Goal: Task Accomplishment & Management: Use online tool/utility

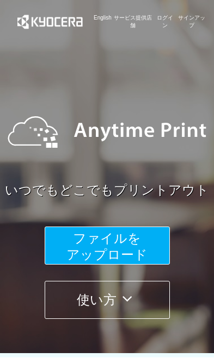
click at [136, 244] on span "ファイルを ​​アップロード" at bounding box center [106, 246] width 81 height 31
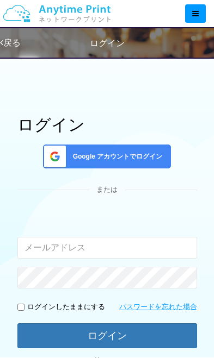
click at [146, 154] on span "Google アカウントでログイン" at bounding box center [116, 156] width 94 height 9
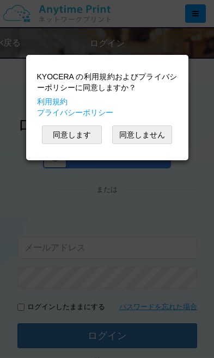
click at [79, 134] on button "同意します" at bounding box center [72, 135] width 60 height 18
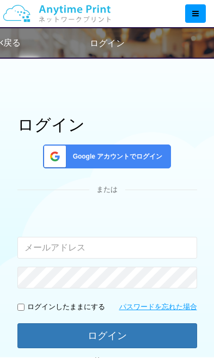
click at [150, 155] on span "Google アカウントでログイン" at bounding box center [116, 156] width 94 height 9
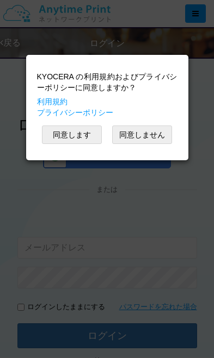
click at [75, 134] on button "同意します" at bounding box center [72, 135] width 60 height 18
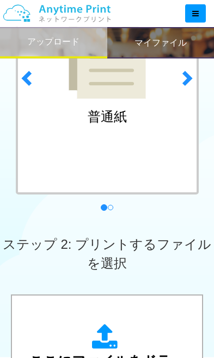
scroll to position [194, 0]
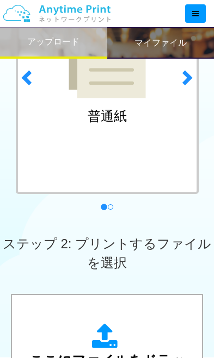
click at [121, 344] on icon at bounding box center [107, 337] width 30 height 27
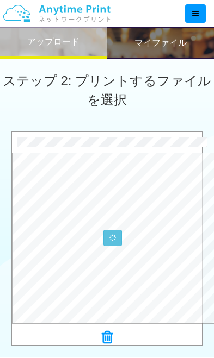
scroll to position [357, 0]
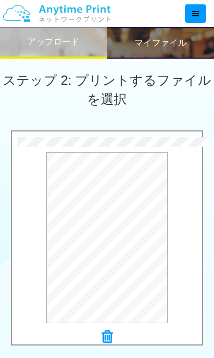
click at [187, 229] on div "プレビュー" at bounding box center [107, 237] width 190 height 171
click at [0, 0] on button "プレビュー" at bounding box center [0, 0] width 0 height 0
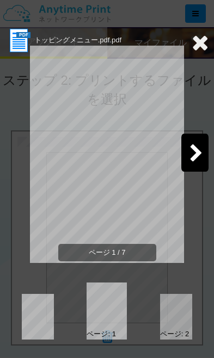
click at [194, 150] on icon at bounding box center [196, 154] width 14 height 19
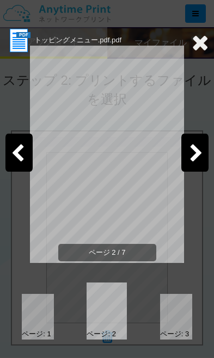
click at [195, 153] on icon at bounding box center [196, 154] width 14 height 19
click at [189, 161] on icon at bounding box center [196, 154] width 14 height 19
click at [194, 156] on icon at bounding box center [196, 154] width 14 height 19
click at [204, 155] on div at bounding box center [194, 153] width 27 height 38
click at [201, 44] on icon at bounding box center [199, 43] width 17 height 22
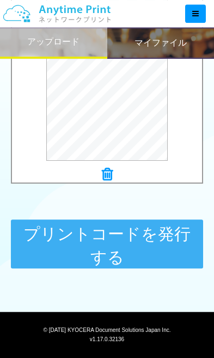
scroll to position [537, 0]
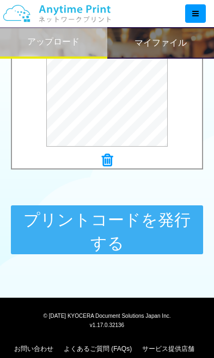
click at [136, 231] on button "プリントコードを発行する" at bounding box center [107, 230] width 193 height 49
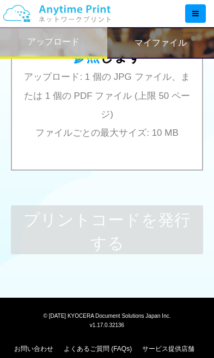
scroll to position [0, 0]
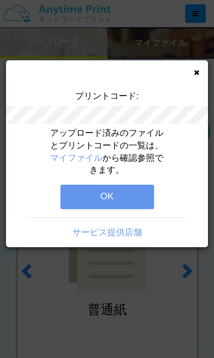
click at [125, 196] on button "OK" at bounding box center [107, 197] width 94 height 24
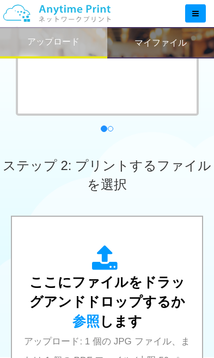
scroll to position [305, 0]
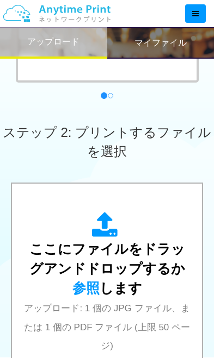
click at [117, 313] on div "ここにファイルをドラッグアンドドロップするか 参照 します アップロード: 1 個の JPG ファイル、または 1 個の PDF ファイル (上限 50 ペー…" at bounding box center [107, 292] width 169 height 161
click at [99, 254] on span "ここにファイルをドラッグアンドドロップするか 参照 します" at bounding box center [107, 268] width 156 height 54
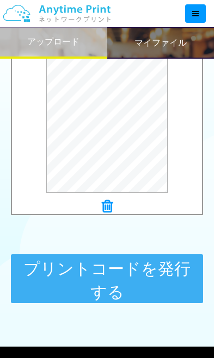
scroll to position [537, 0]
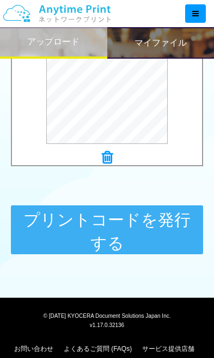
click at [126, 234] on button "プリントコードを発行する" at bounding box center [107, 230] width 193 height 49
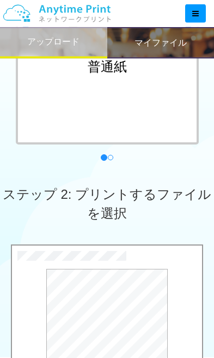
scroll to position [0, 0]
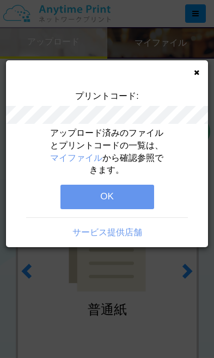
click at [132, 193] on button "OK" at bounding box center [107, 197] width 94 height 24
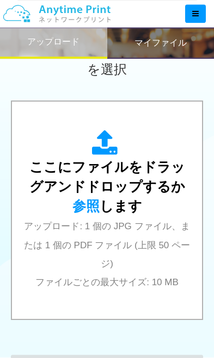
scroll to position [387, 0]
click at [128, 223] on span "アップロード: 1 個の JPG ファイル、または 1 個の PDF ファイル (上限 50 ページ) ファイルごとの最大サイズ: 10 MB" at bounding box center [107, 254] width 166 height 66
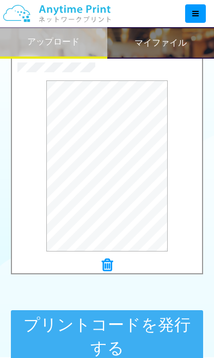
scroll to position [458, 0]
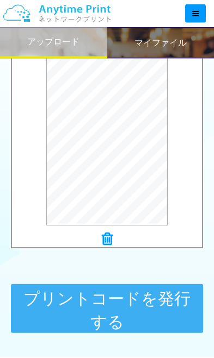
click at [126, 315] on button "プリントコードを発行する" at bounding box center [107, 308] width 193 height 49
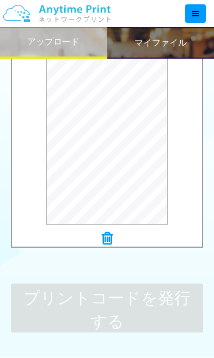
scroll to position [0, 0]
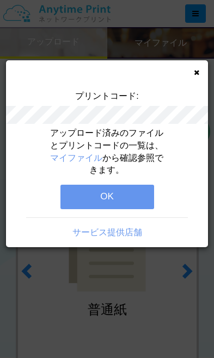
click at [130, 193] on button "OK" at bounding box center [107, 197] width 94 height 24
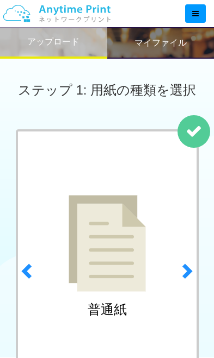
click at [176, 46] on h2 "マイファイル" at bounding box center [160, 43] width 52 height 10
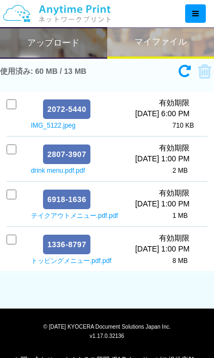
click at [15, 145] on input "checkbox" at bounding box center [12, 150] width 10 height 10
checkbox input "true"
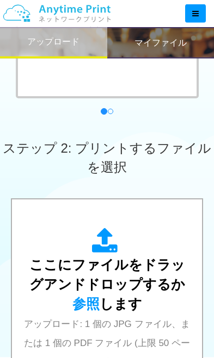
scroll to position [290, 0]
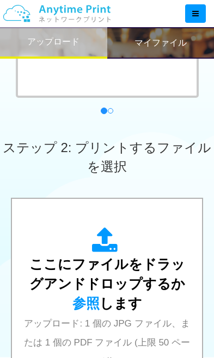
click at [128, 302] on div "ここにファイルをドラッグアンドドロップするか 参照 します アップロード: 1 個の JPG ファイル、または 1 個の PDF ファイル (上限 50 ペー…" at bounding box center [107, 307] width 169 height 161
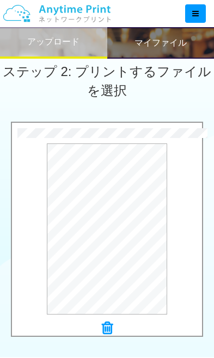
scroll to position [368, 0]
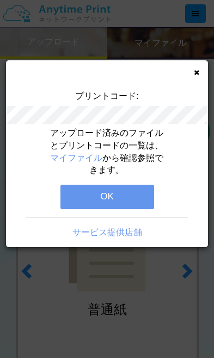
click at [133, 191] on button "OK" at bounding box center [107, 197] width 94 height 24
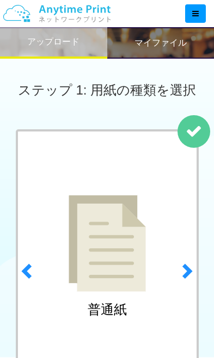
click at [120, 257] on img at bounding box center [107, 243] width 77 height 97
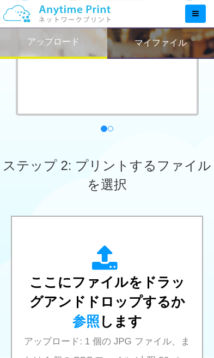
scroll to position [272, 0]
click at [128, 285] on span "ここにファイルをドラッグアンドドロップするか 参照 します" at bounding box center [107, 302] width 156 height 54
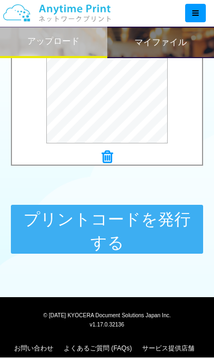
scroll to position [537, 0]
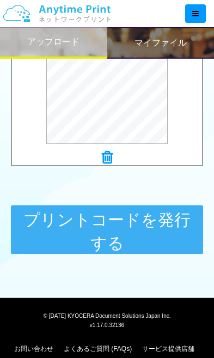
click at [148, 234] on button "プリントコードを発行する" at bounding box center [107, 230] width 193 height 49
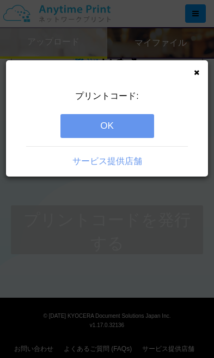
scroll to position [0, 0]
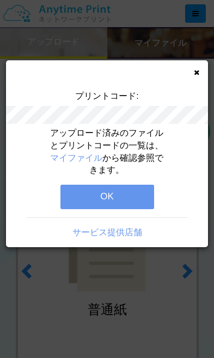
click at [133, 190] on button "OK" at bounding box center [107, 197] width 94 height 24
